Goal: Communication & Community: Ask a question

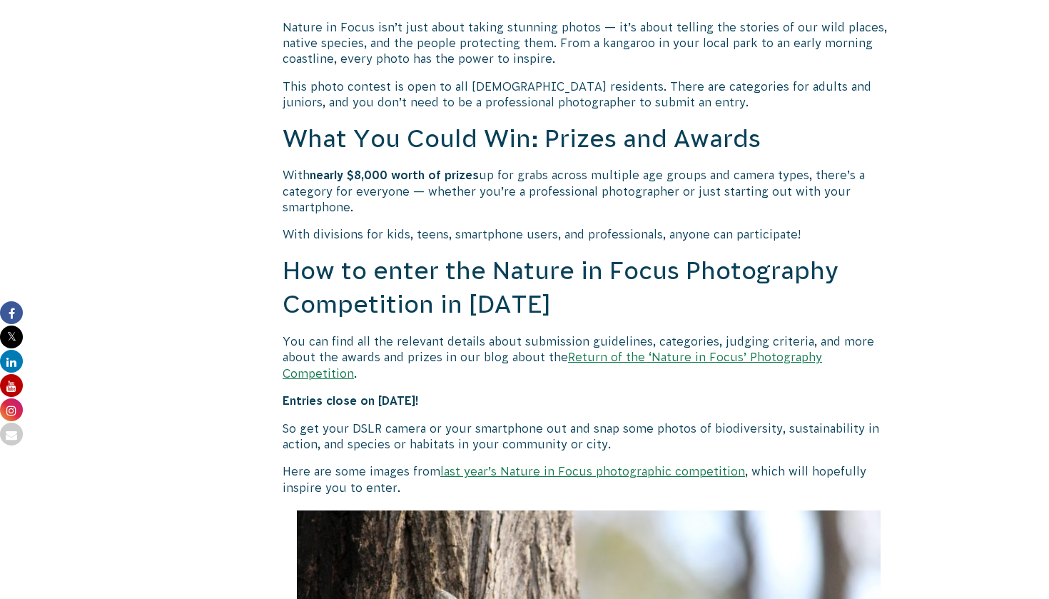
scroll to position [1154, 0]
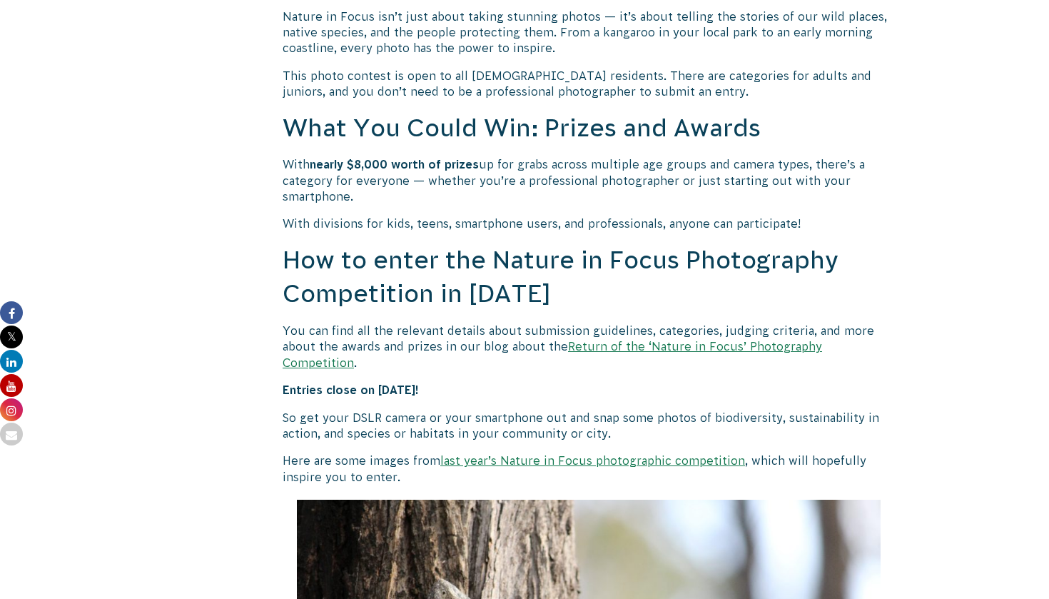
click at [596, 344] on link "Return of the ‘Nature in Focus’ Photography Competition" at bounding box center [553, 354] width 540 height 29
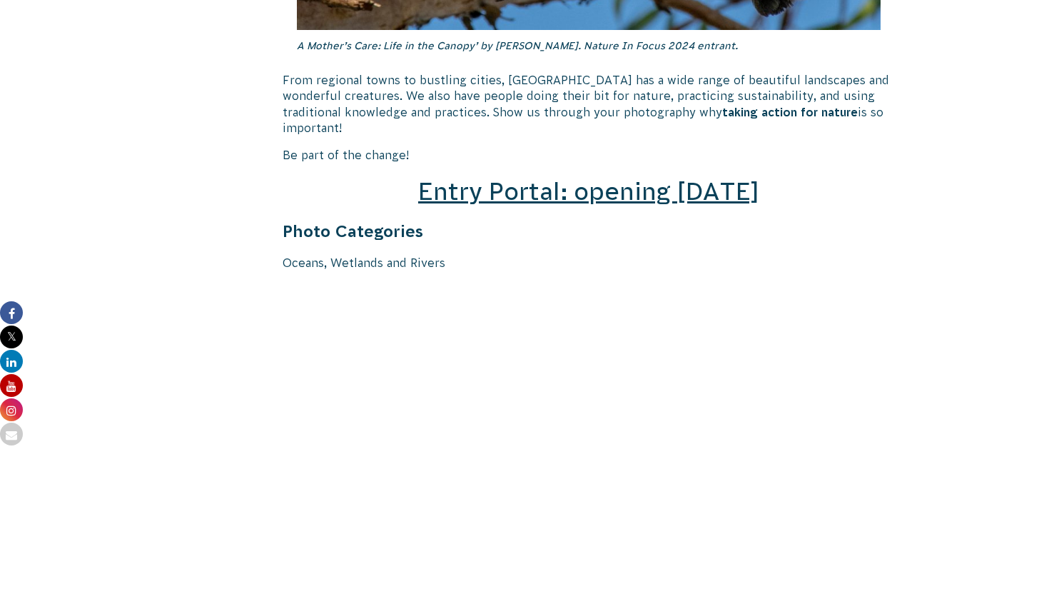
scroll to position [2005, 0]
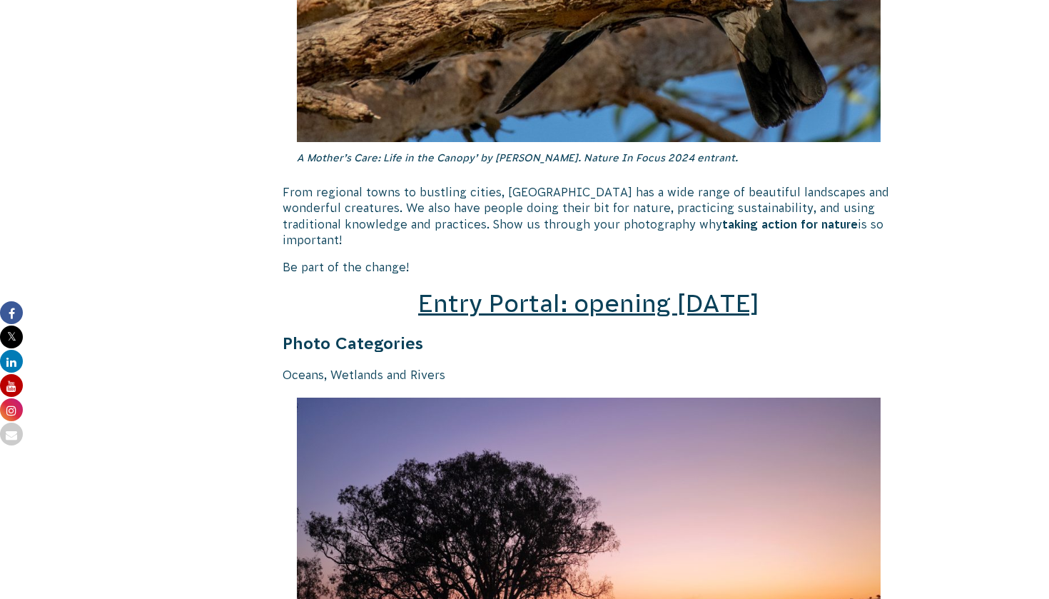
click at [612, 290] on span "Entry Portal: opening July 4" at bounding box center [588, 303] width 341 height 27
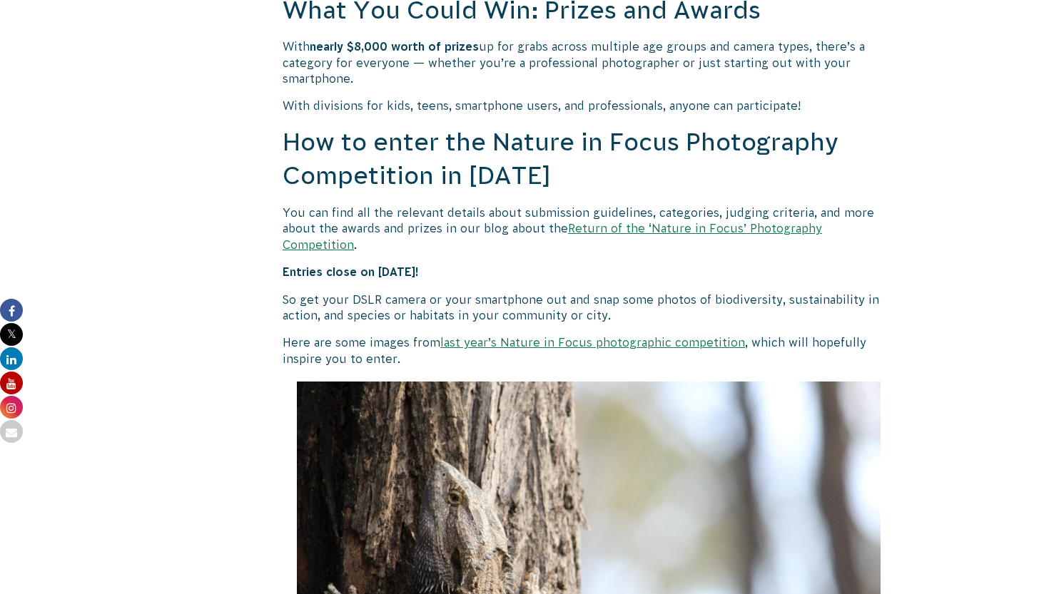
scroll to position [1265, 0]
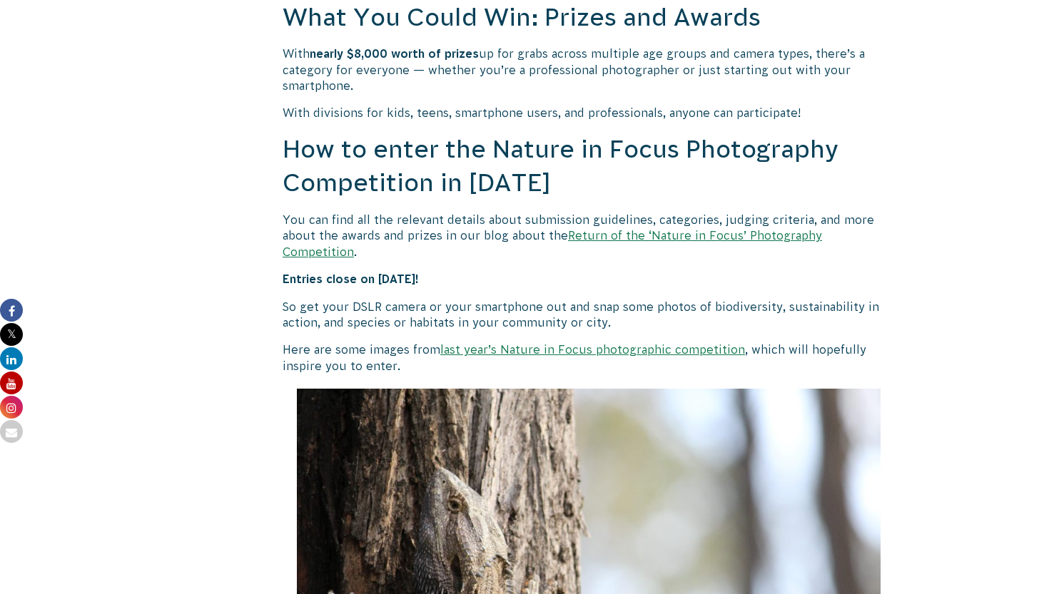
click at [657, 232] on link "Return of the ‘Nature in Focus’ Photography Competition" at bounding box center [553, 243] width 540 height 29
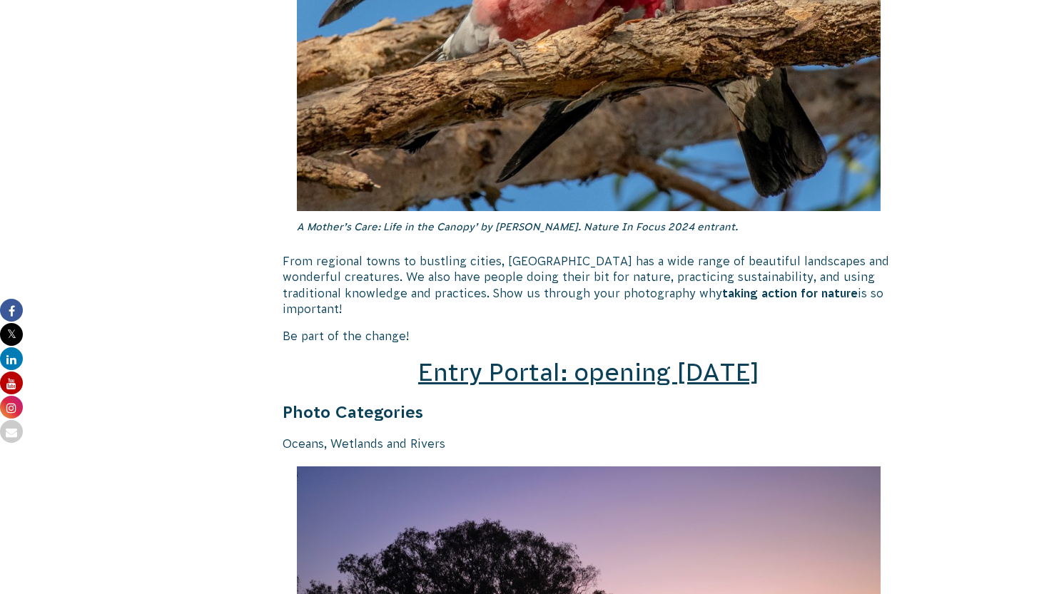
scroll to position [1974, 0]
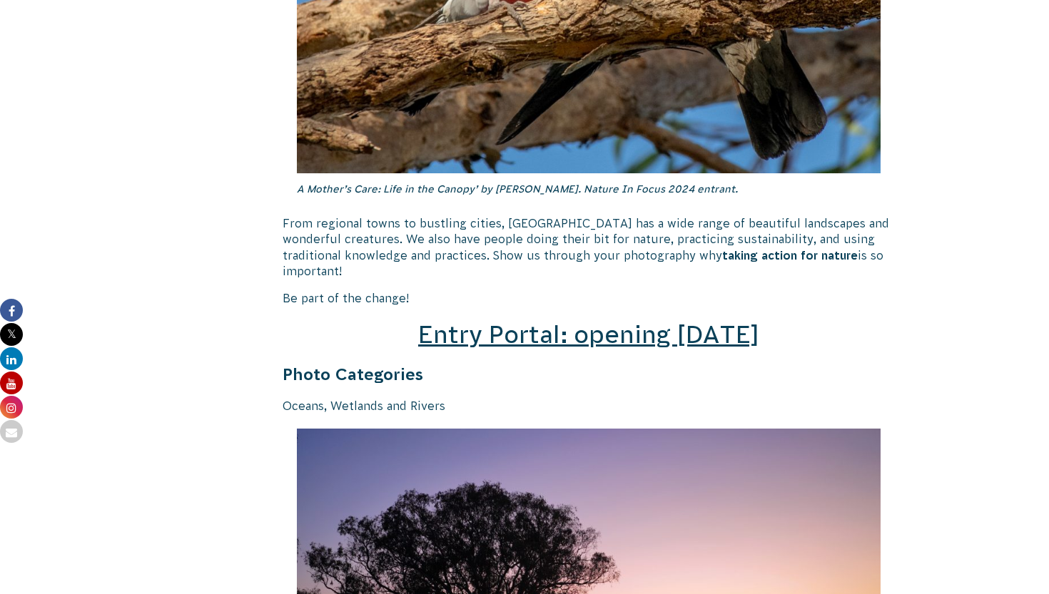
click at [637, 321] on span "Entry Portal: opening [DATE]" at bounding box center [588, 334] width 341 height 27
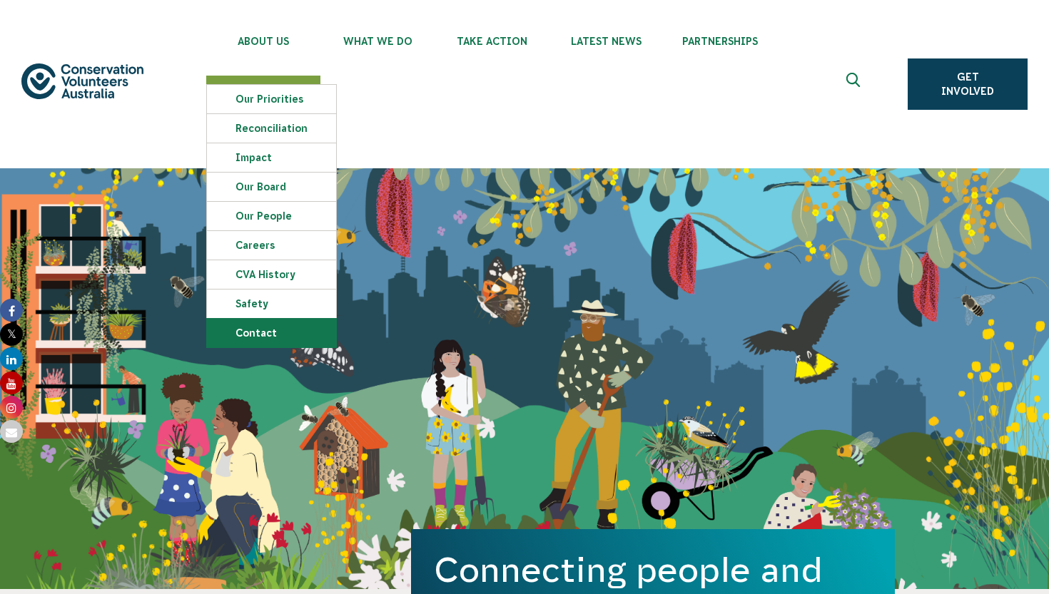
click at [288, 334] on link "Contact" at bounding box center [271, 333] width 129 height 29
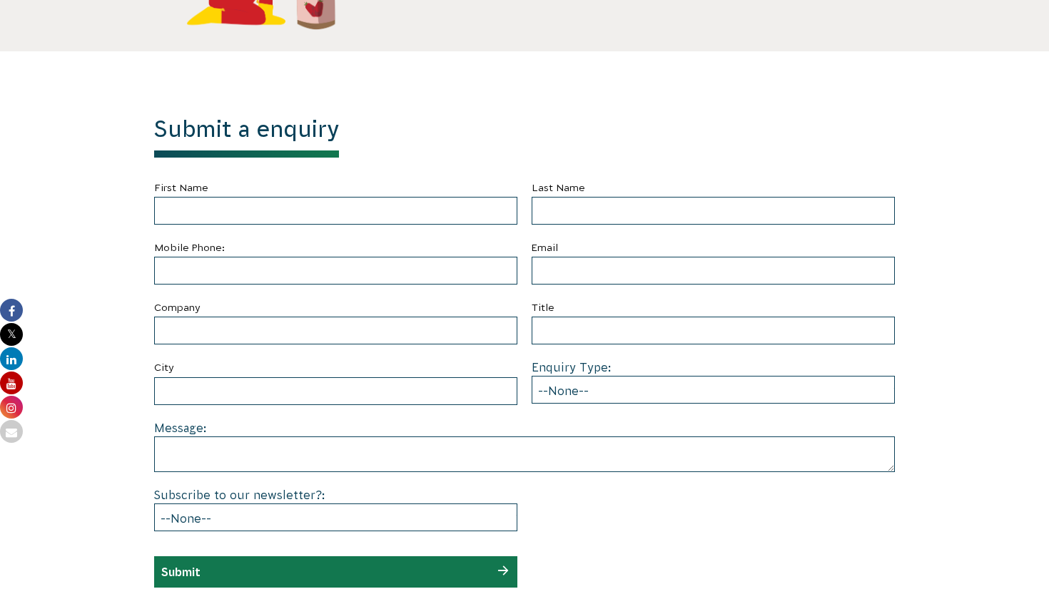
scroll to position [536, 0]
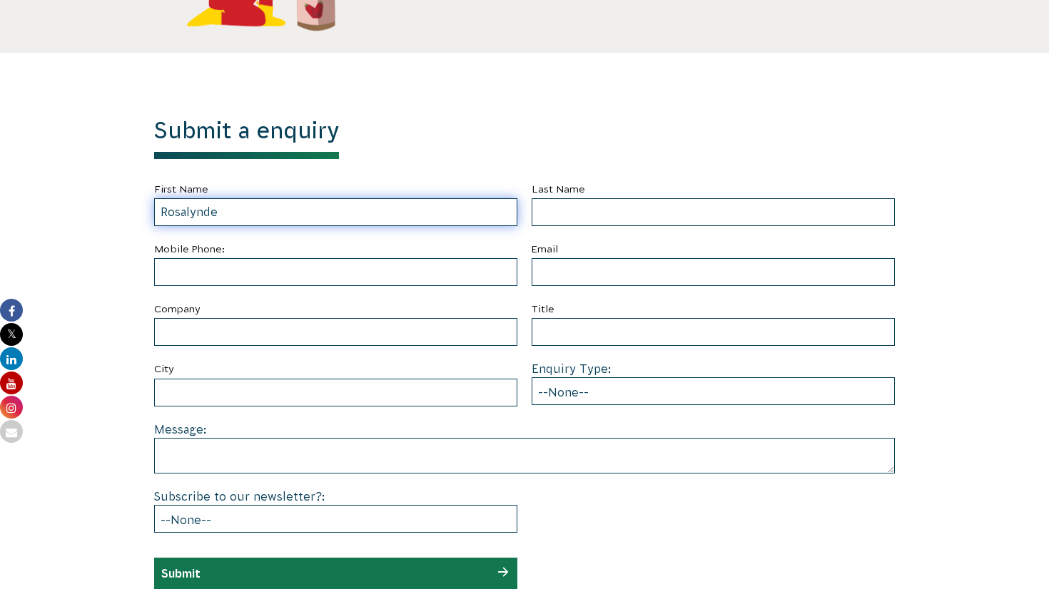
type input "Rosalynde"
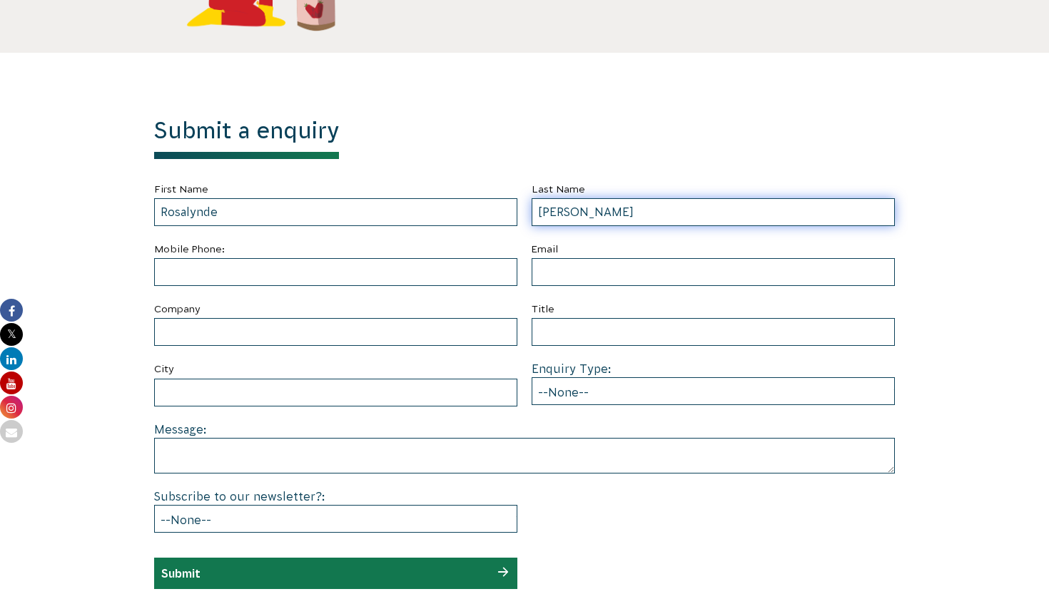
type input "[PERSON_NAME]"
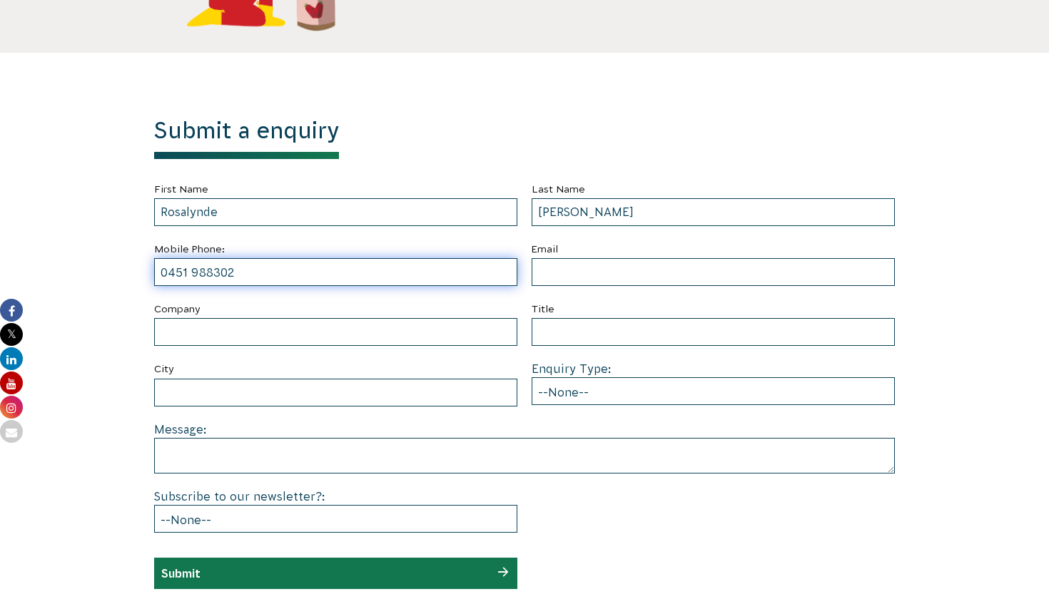
click at [211, 273] on input "0451 988302" at bounding box center [335, 272] width 363 height 28
type input "0451 988 302"
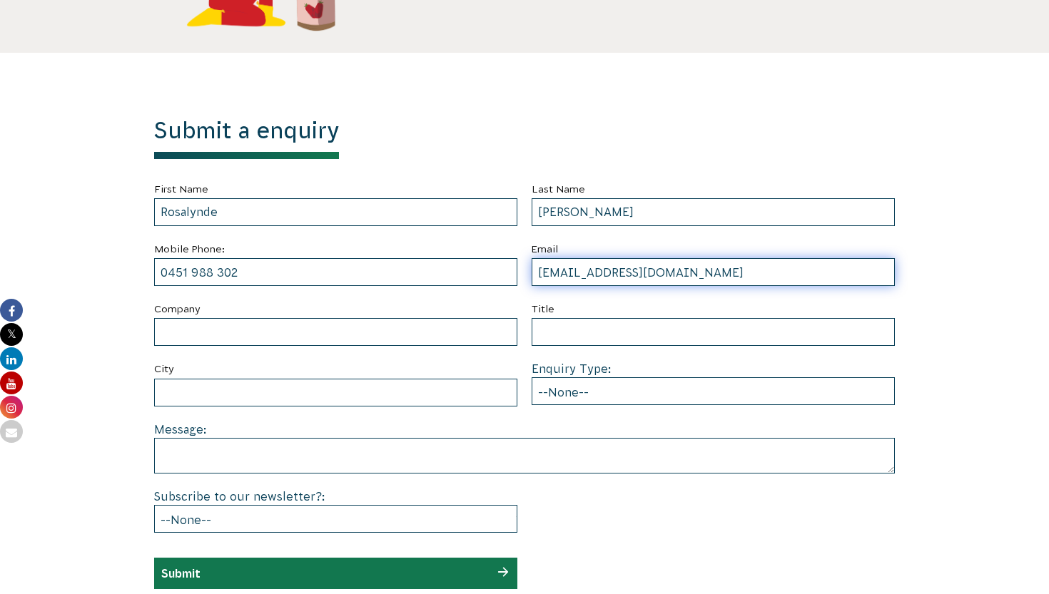
type input "[EMAIL_ADDRESS][DOMAIN_NAME]"
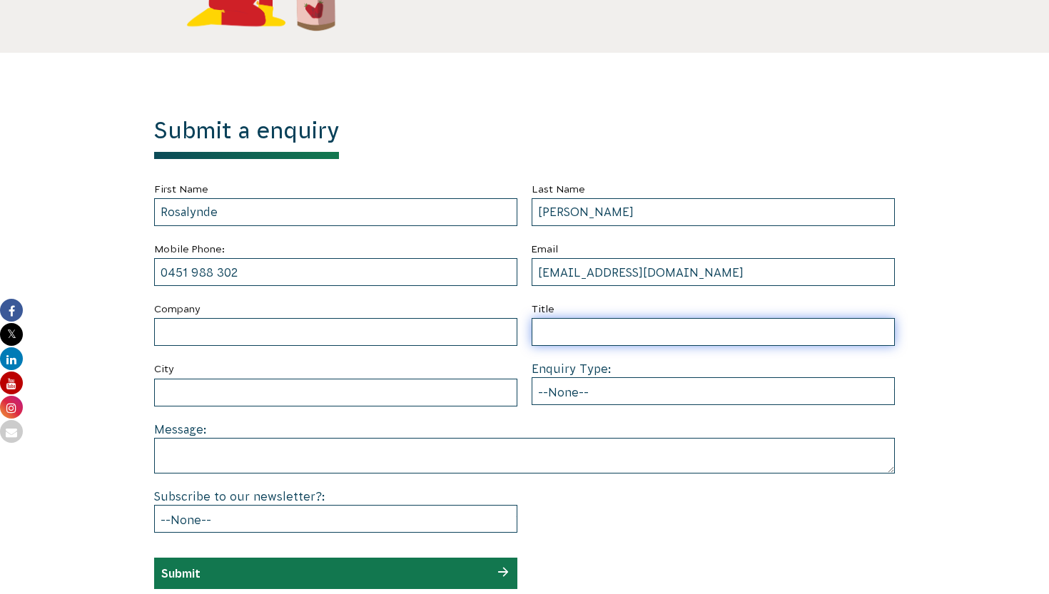
click at [572, 330] on input "Title" at bounding box center [713, 332] width 363 height 28
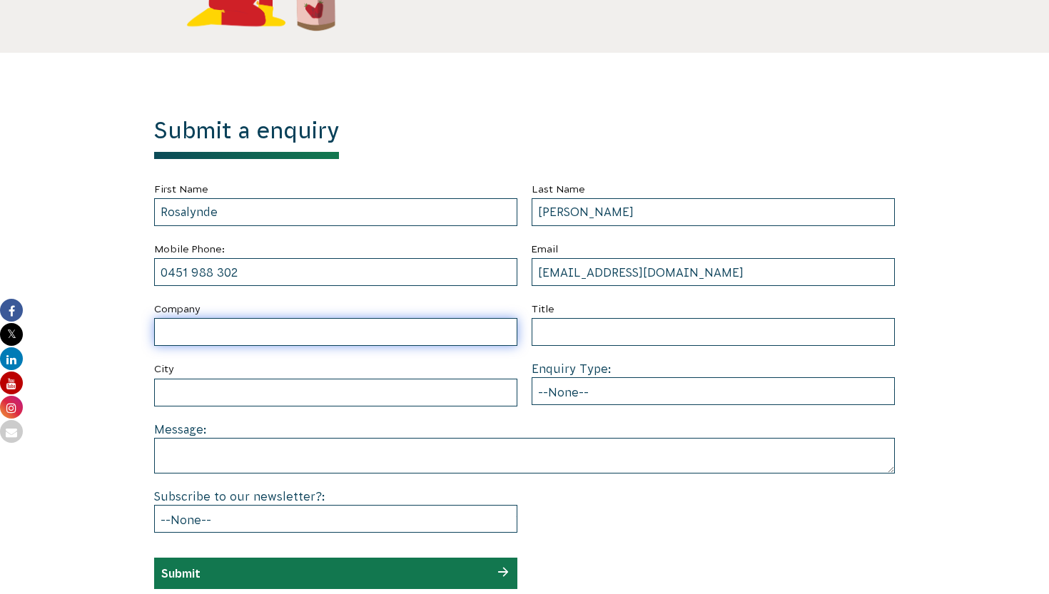
click at [505, 337] on input "Company" at bounding box center [335, 332] width 363 height 28
type input "[GEOGRAPHIC_DATA]"
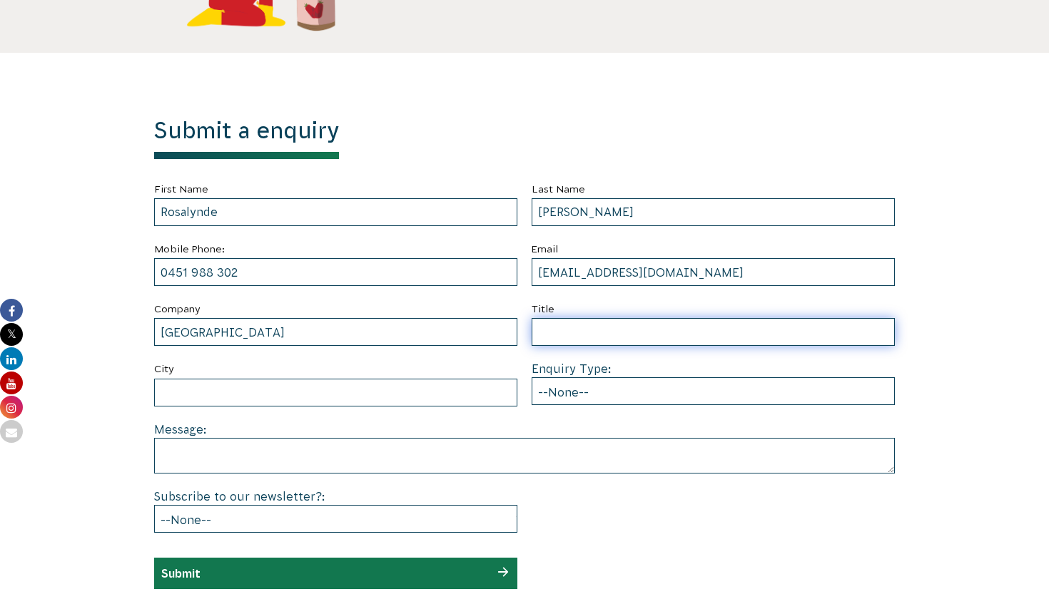
click at [639, 335] on input "Title" at bounding box center [713, 332] width 363 height 28
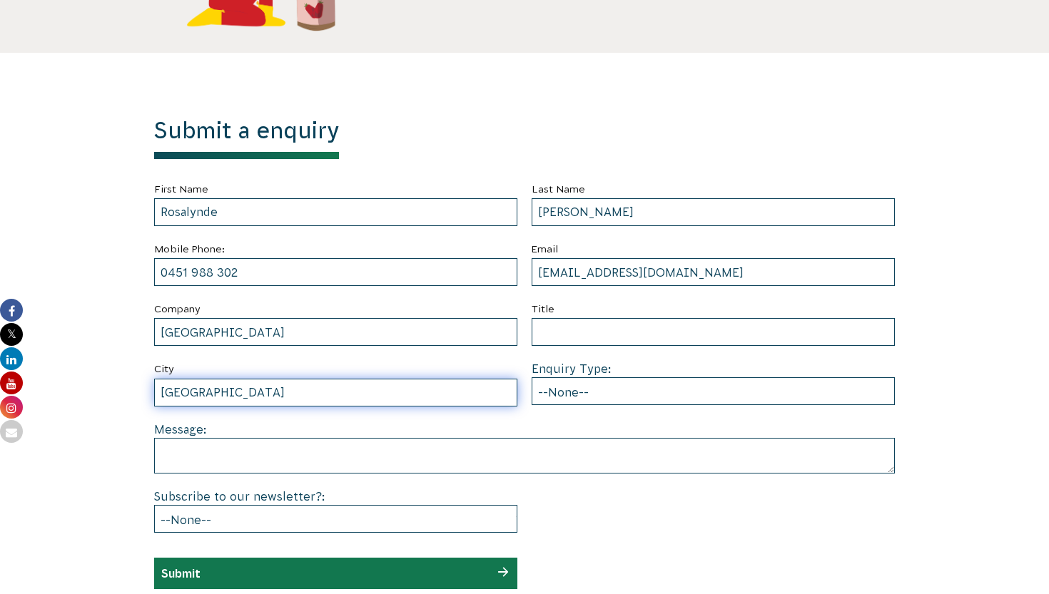
type input "[GEOGRAPHIC_DATA]"
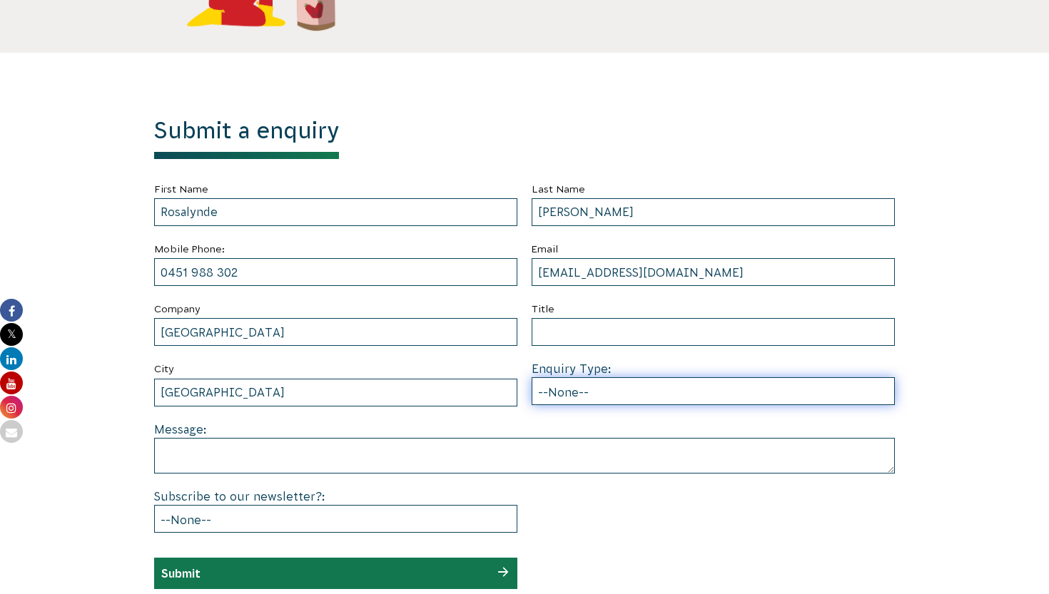
select select "Other"
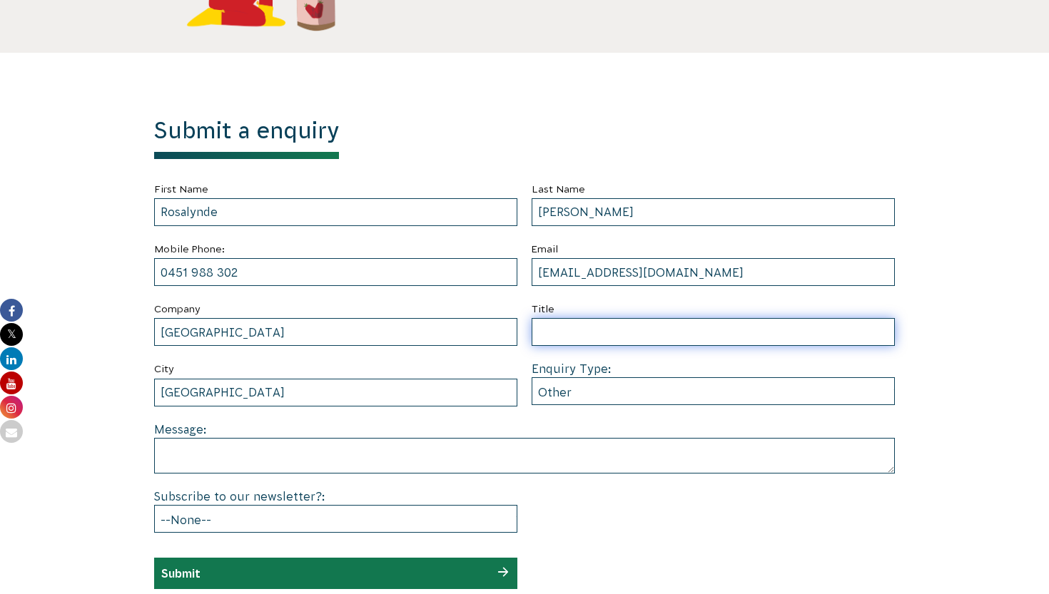
click at [627, 333] on input "Title" at bounding box center [713, 332] width 363 height 28
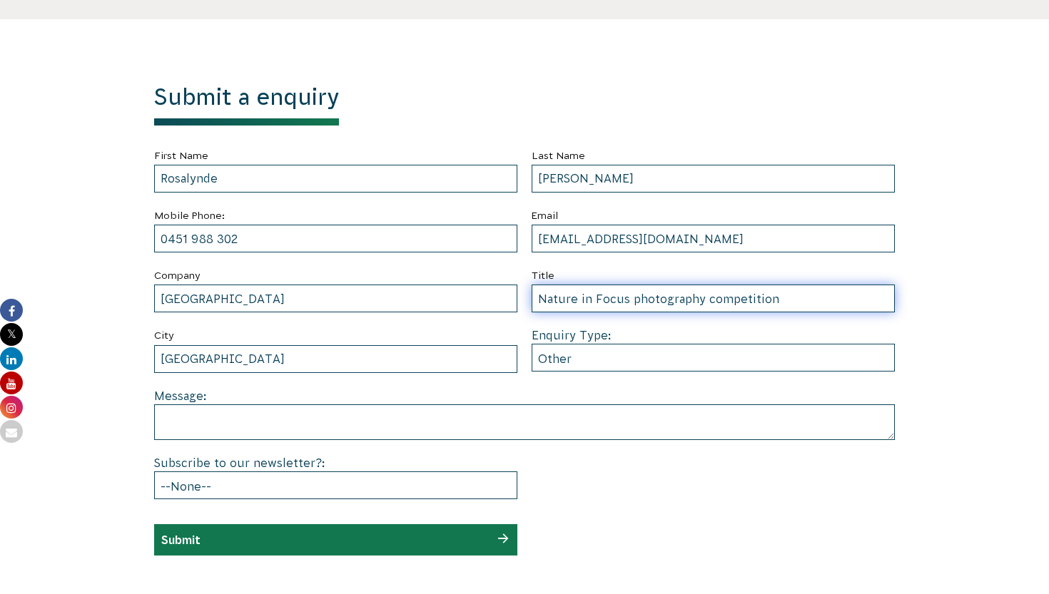
scroll to position [571, 0]
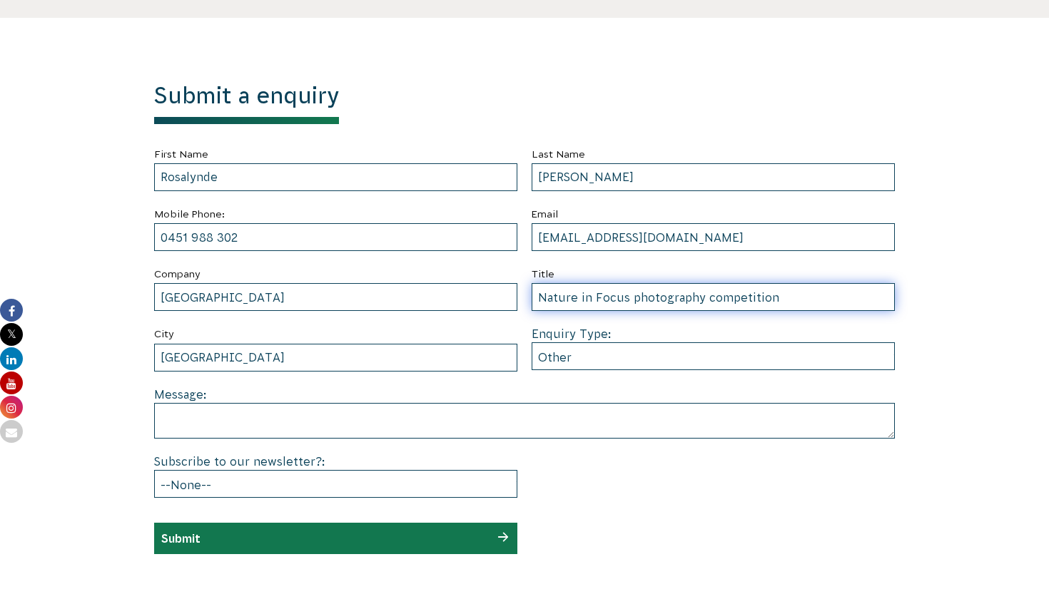
type input "Nature in Focus photography competition"
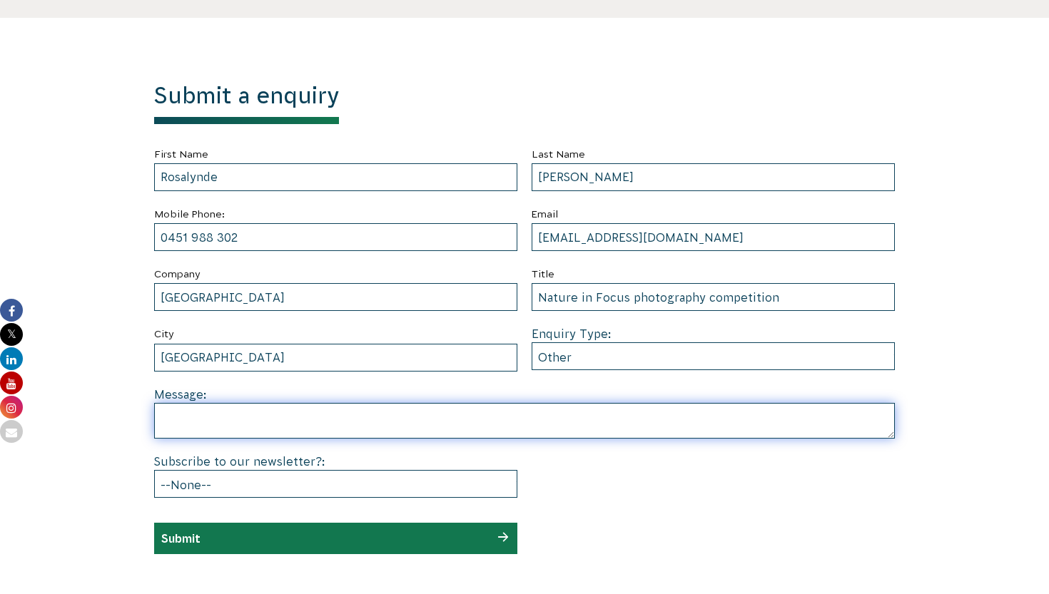
click at [398, 422] on textarea at bounding box center [524, 421] width 741 height 36
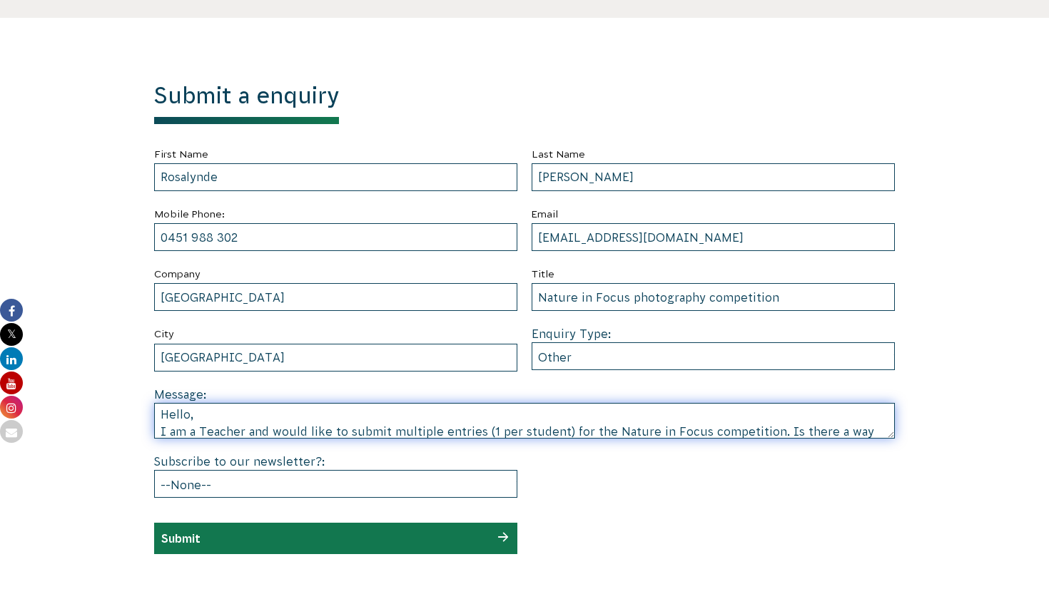
scroll to position [29, 0]
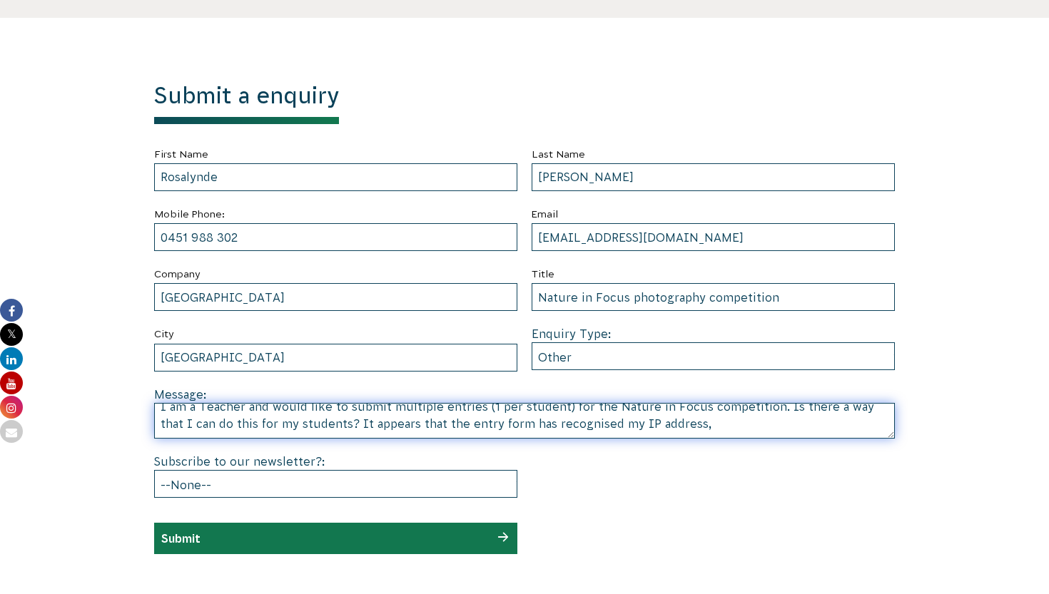
drag, startPoint x: 694, startPoint y: 424, endPoint x: 333, endPoint y: 425, distance: 361.1
click at [333, 425] on textarea "Hello, I am a Teacher and would like to submit multiple entries (1 per student)…" at bounding box center [524, 421] width 741 height 36
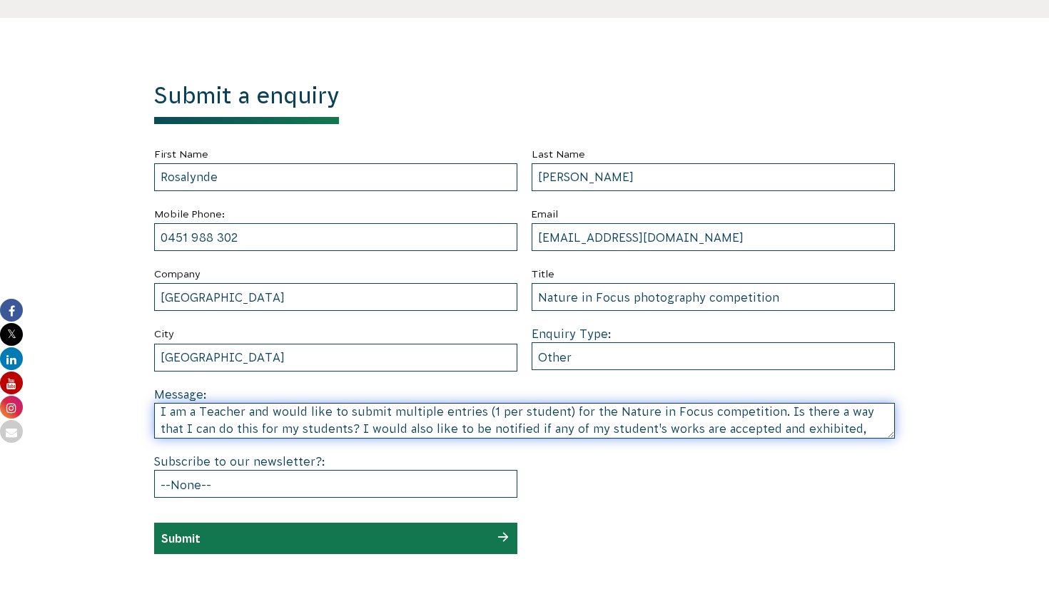
scroll to position [38, 0]
type textarea "Hello, I am a Teacher and would like to submit multiple entries (1 per student)…"
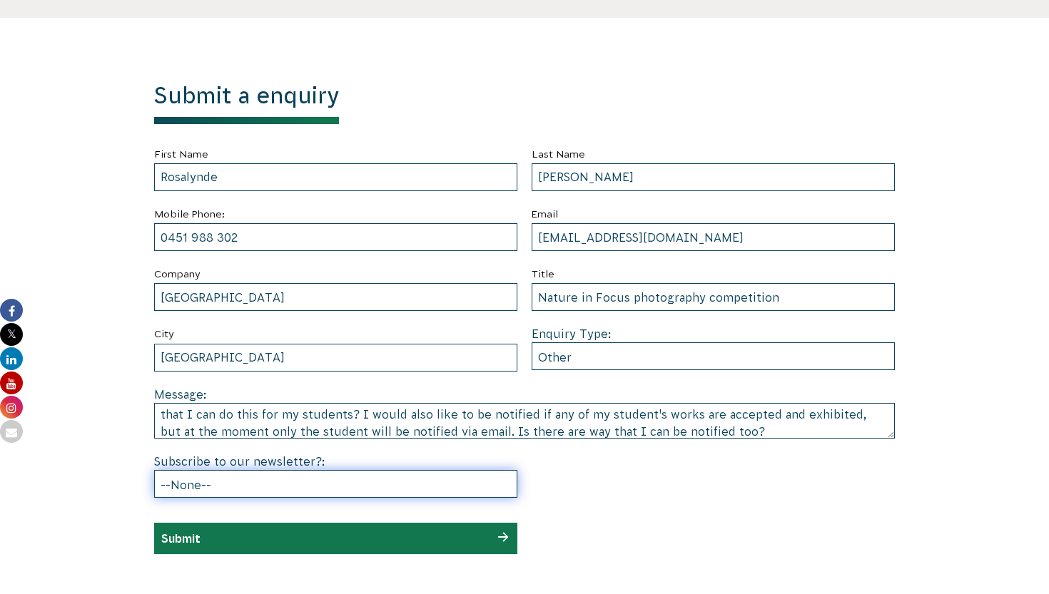
select select "No"
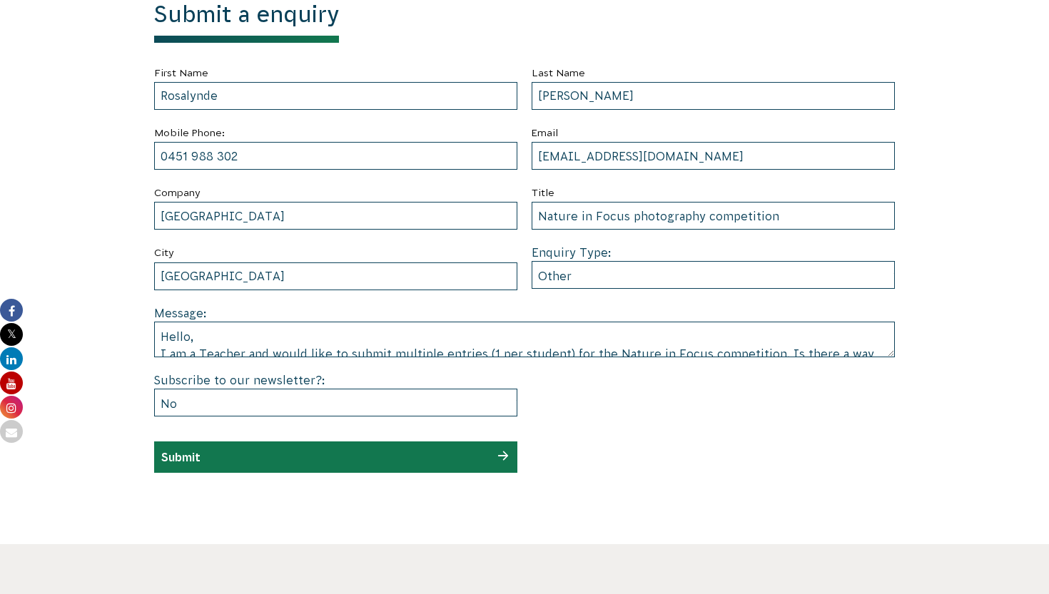
scroll to position [0, 0]
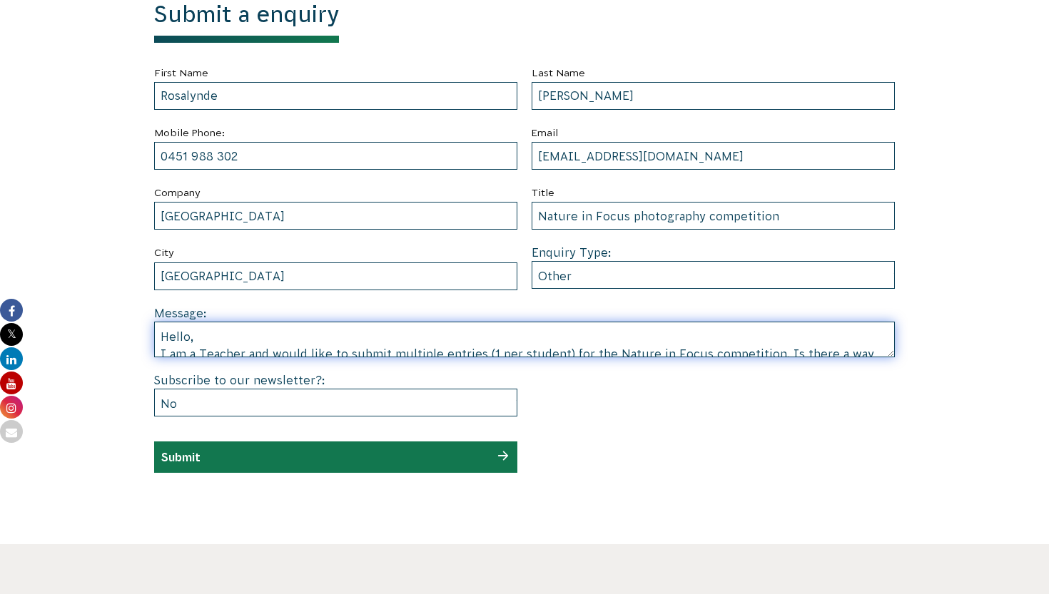
click at [288, 342] on textarea "Hello, I am a Teacher and would like to submit multiple entries (1 per student)…" at bounding box center [524, 340] width 741 height 36
drag, startPoint x: 263, startPoint y: 337, endPoint x: 269, endPoint y: 323, distance: 14.7
click at [263, 337] on textarea "Hello, I am a Teacher and would like to submit multiple entries (1 per student)…" at bounding box center [524, 340] width 741 height 36
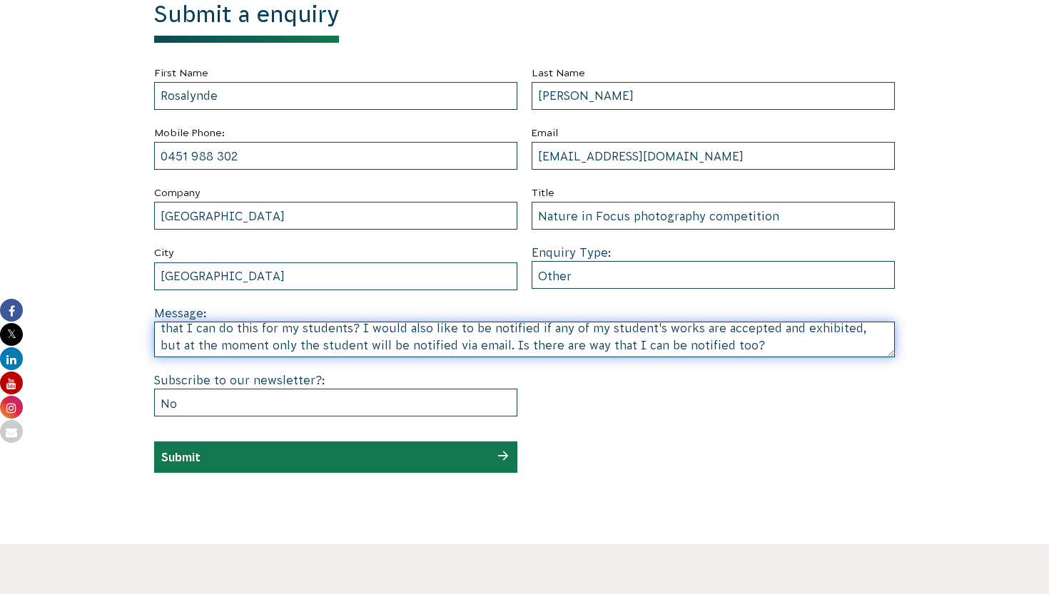
scroll to position [61, 0]
click at [413, 344] on textarea "Hello, Regarding the Nature in Focus photography competition: I am a Teacher an…" at bounding box center [524, 340] width 741 height 36
click at [473, 342] on textarea "Hello, Regarding the Nature in Focus photography competition: I am a Teacher an…" at bounding box center [524, 340] width 741 height 36
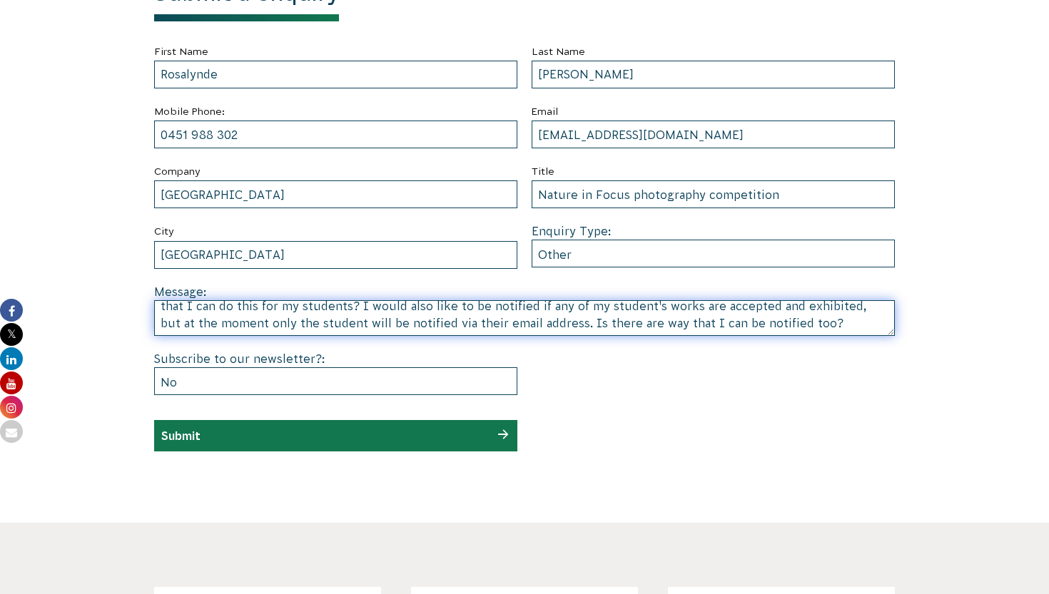
click at [796, 320] on textarea "Hello, Regarding the Nature in Focus photography competition: I am a Teacher an…" at bounding box center [524, 318] width 741 height 36
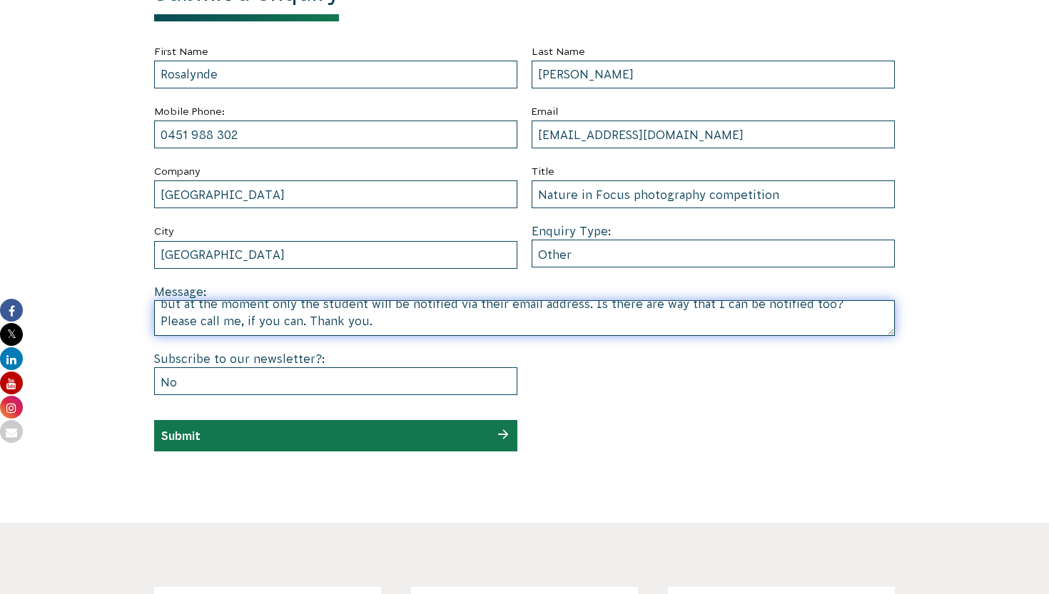
scroll to position [89, 0]
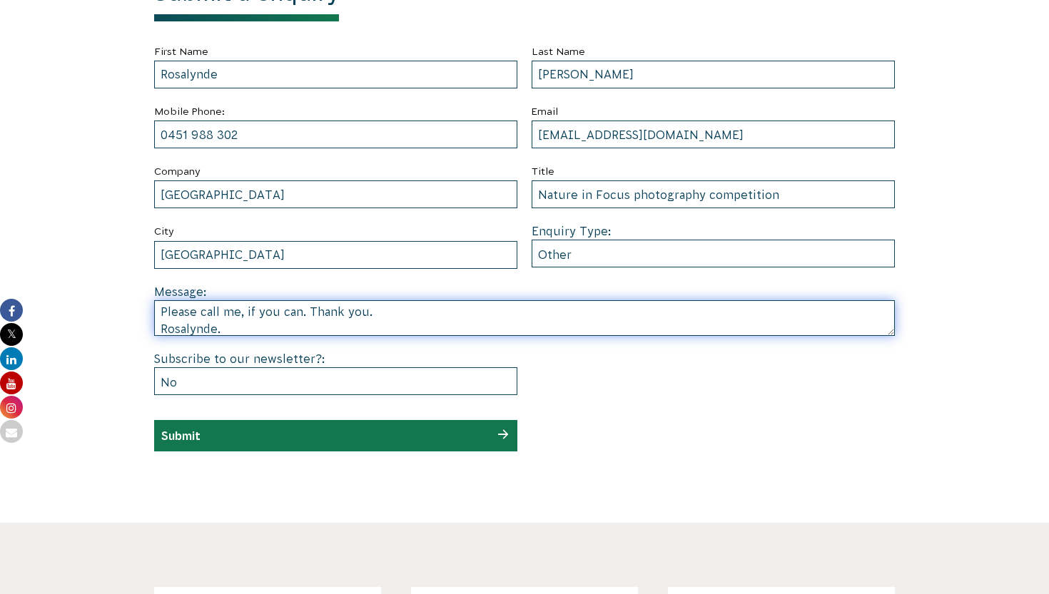
click at [310, 311] on textarea "Hello, Regarding the Nature in Focus photography competition: I am a Teacher an…" at bounding box center [524, 318] width 741 height 36
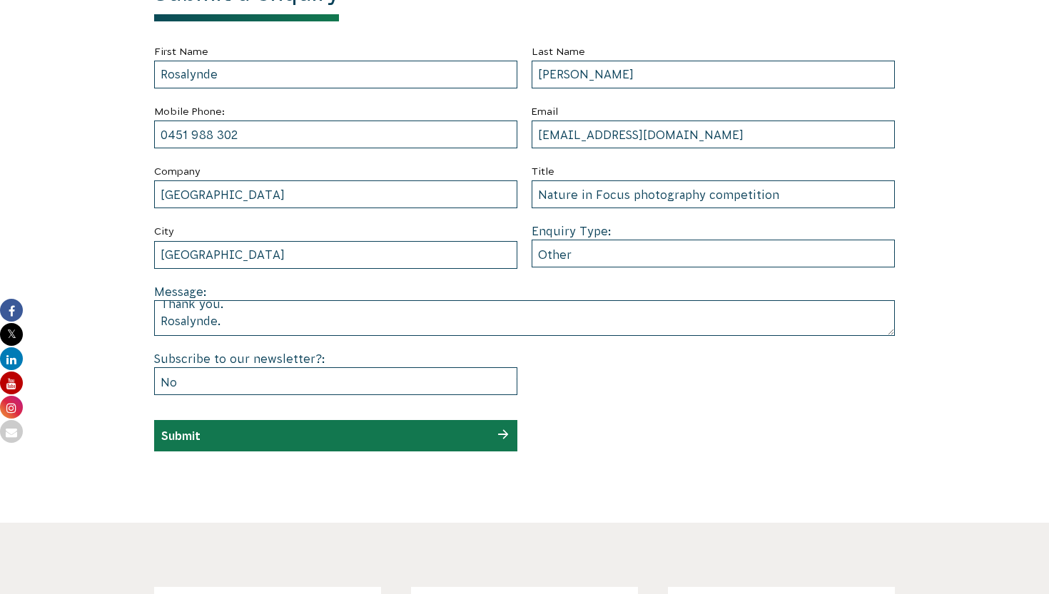
click at [285, 437] on div "Submit" at bounding box center [335, 435] width 363 height 31
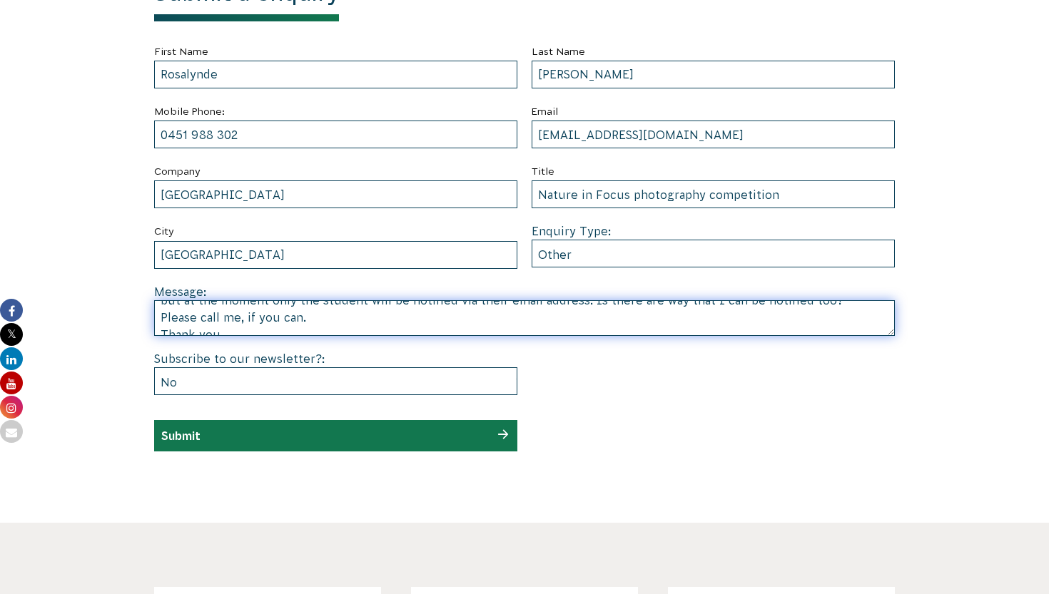
click at [323, 318] on textarea "Hello, Regarding the Nature in Focus photography competition: I am a Teacher an…" at bounding box center [524, 318] width 741 height 36
type textarea "Hello, Regarding the Nature in Focus photography competition: I am a Teacher an…"
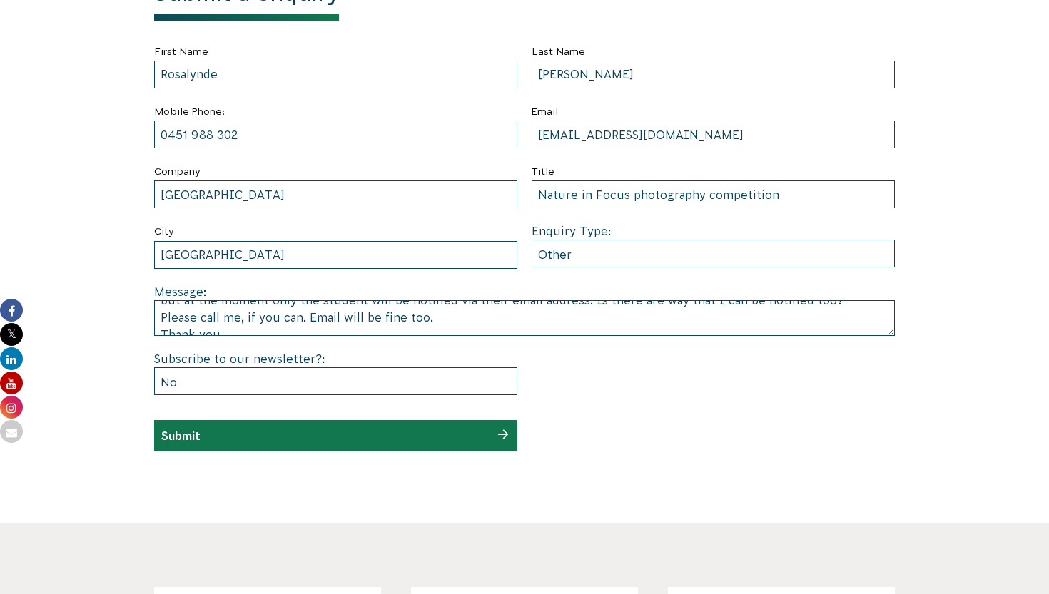
click at [308, 444] on div "Submit" at bounding box center [335, 435] width 363 height 31
click at [308, 442] on div "Submit" at bounding box center [335, 435] width 363 height 31
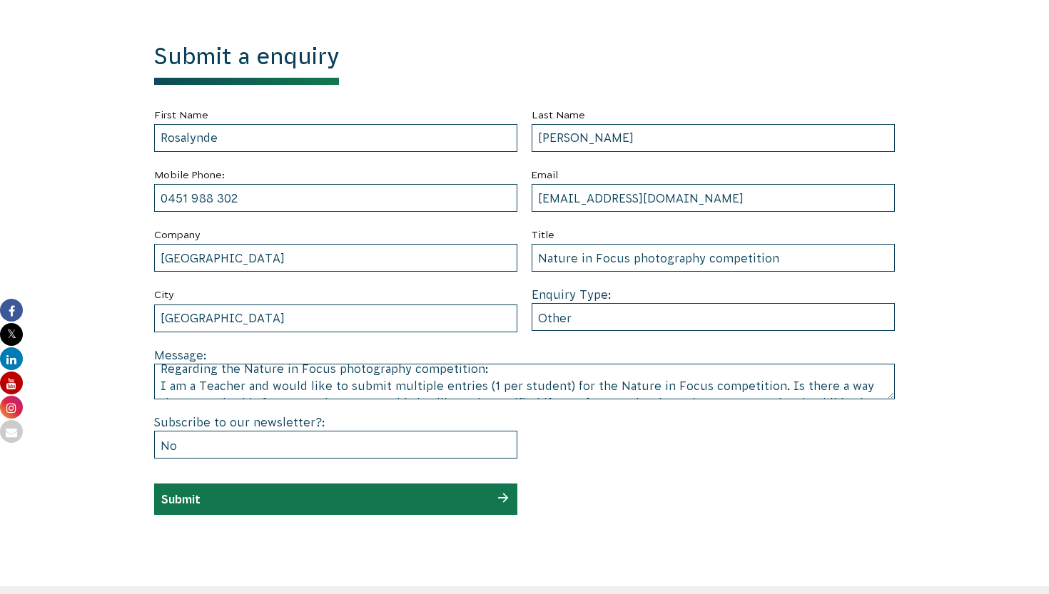
scroll to position [52, 0]
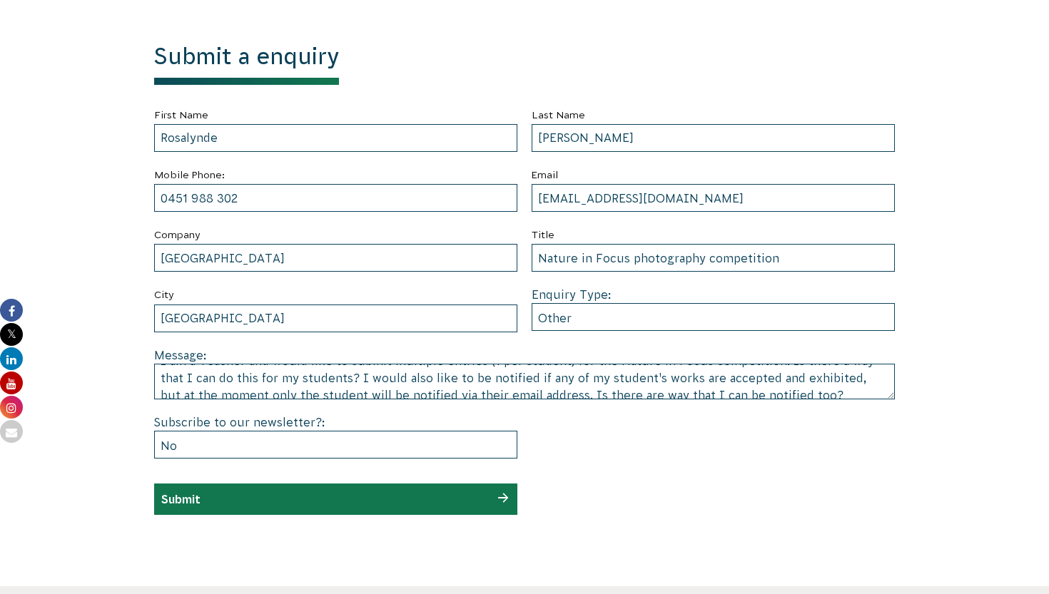
click at [301, 499] on div "Submit" at bounding box center [335, 499] width 363 height 31
click at [502, 497] on div "Submit" at bounding box center [335, 499] width 363 height 31
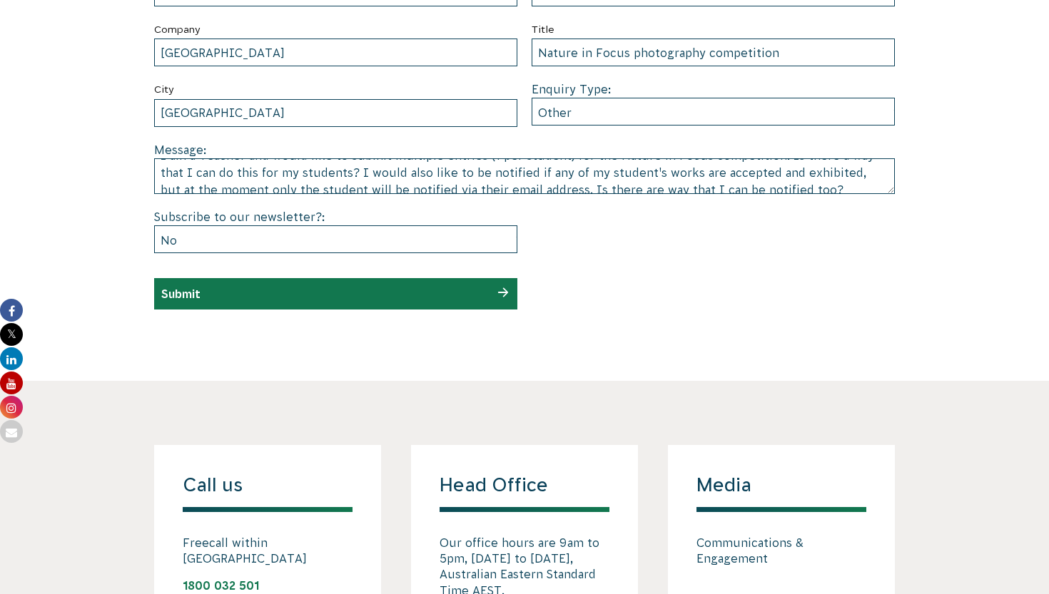
scroll to position [824, 0]
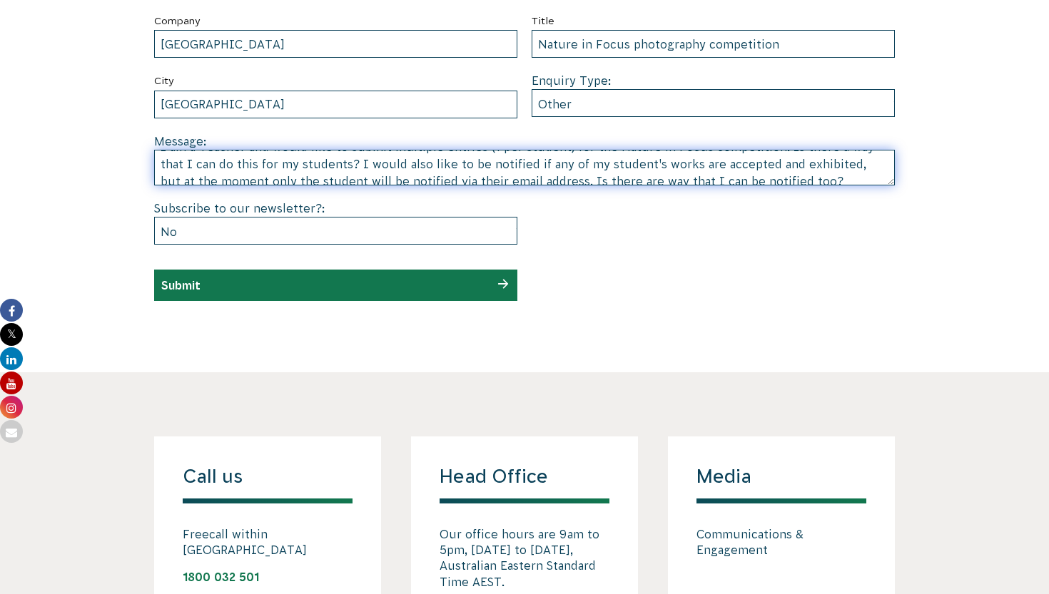
click at [455, 177] on textarea "Hello, Regarding the Nature in Focus photography competition: I am a Teacher an…" at bounding box center [524, 168] width 741 height 36
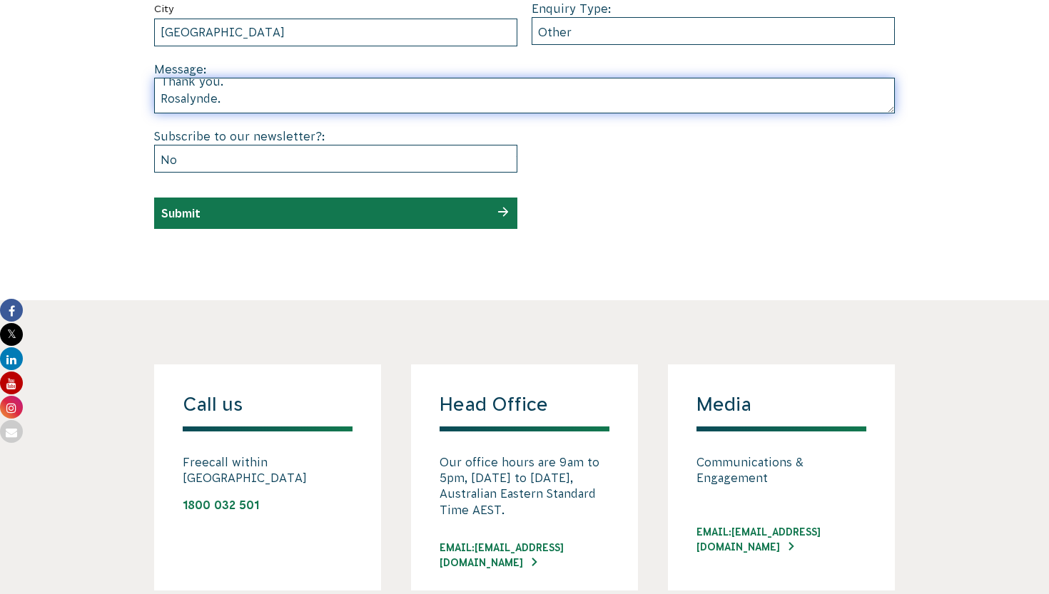
scroll to position [925, 0]
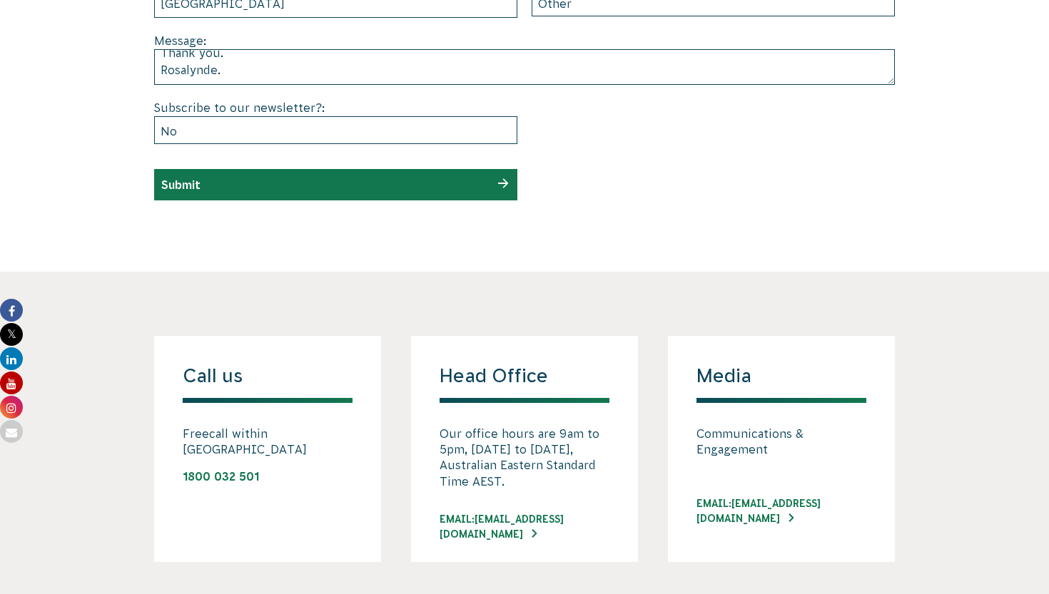
click at [497, 184] on div "Submit" at bounding box center [335, 184] width 363 height 31
click at [421, 179] on div "Submit" at bounding box center [335, 184] width 363 height 31
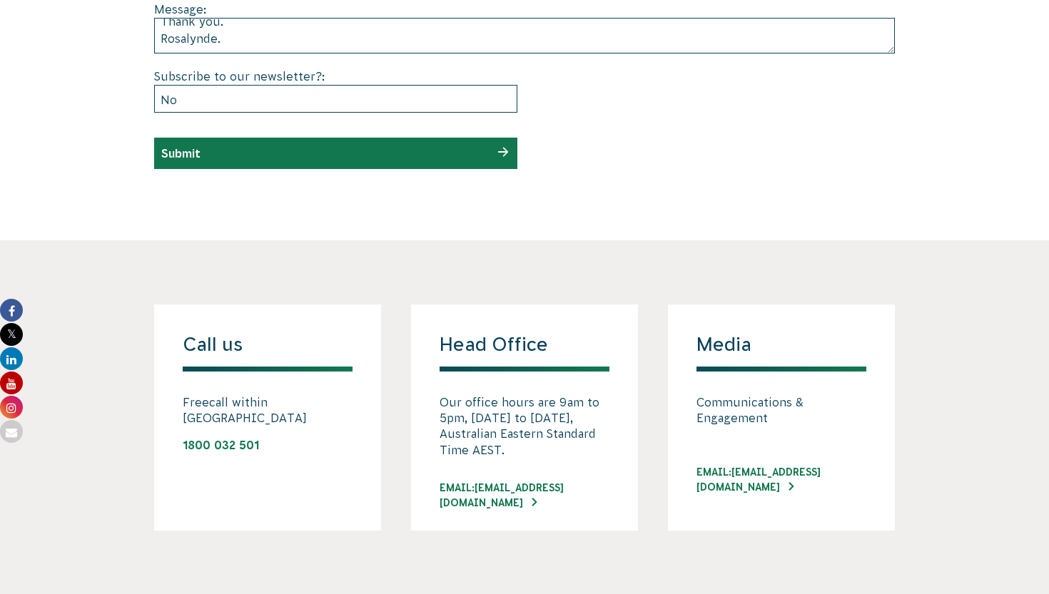
scroll to position [956, 0]
click at [453, 155] on div "Submit" at bounding box center [335, 153] width 363 height 31
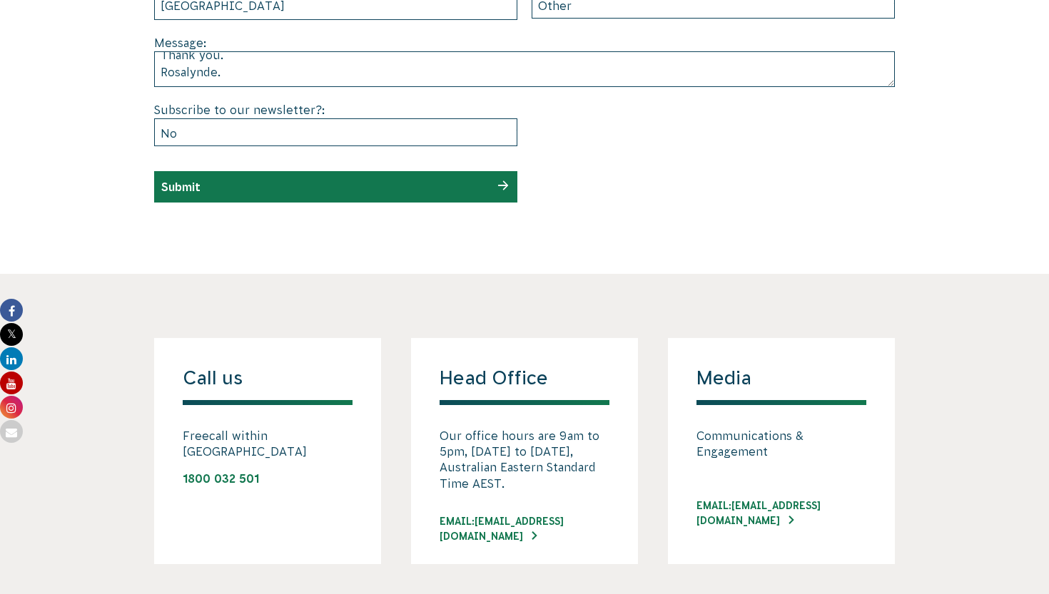
scroll to position [899, 0]
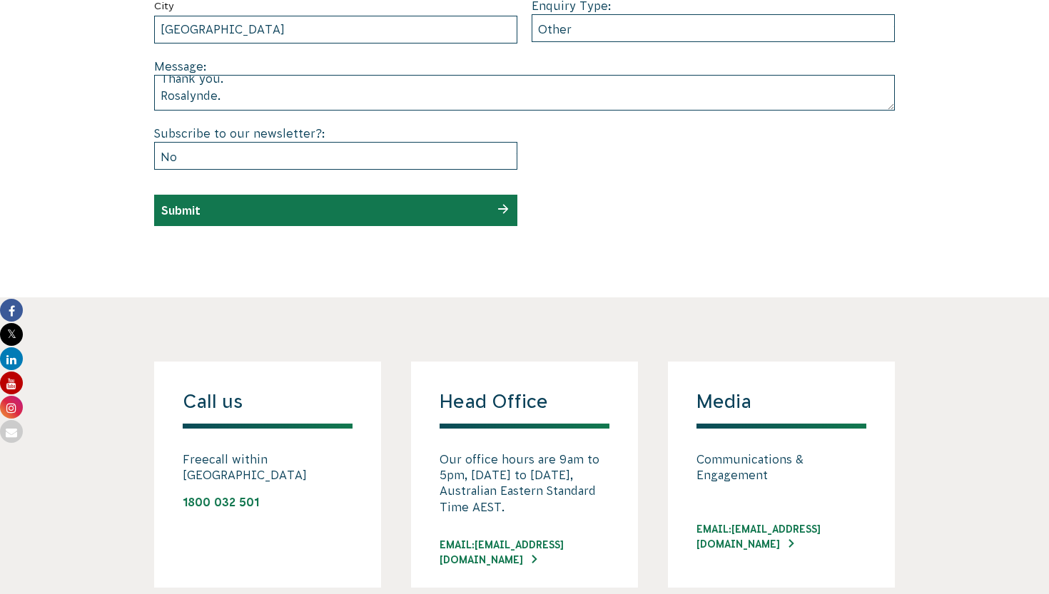
click at [503, 210] on div "Submit" at bounding box center [335, 210] width 363 height 31
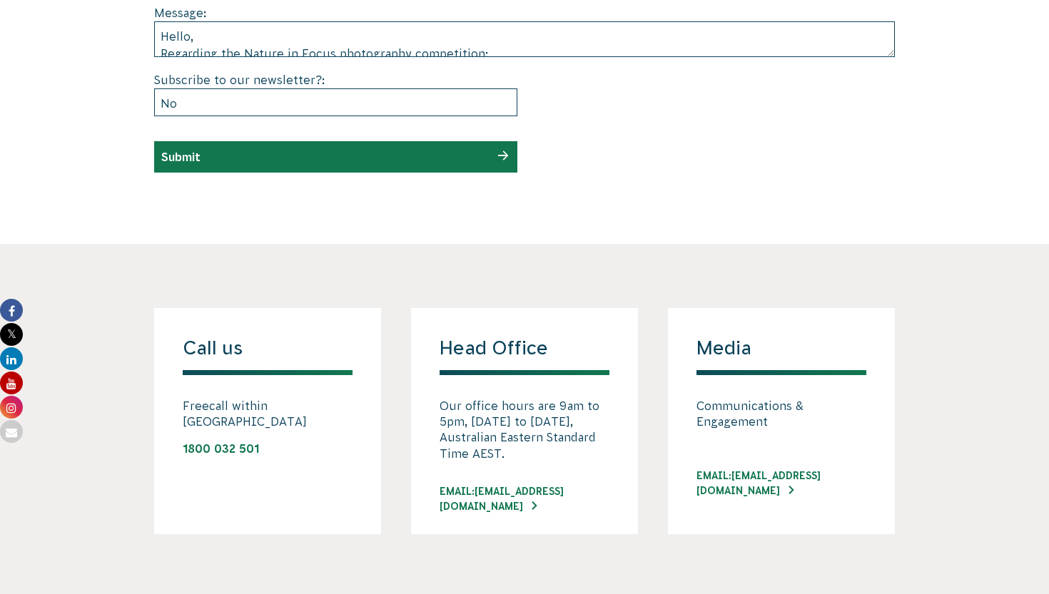
scroll to position [0, 0]
